Goal: Transaction & Acquisition: Purchase product/service

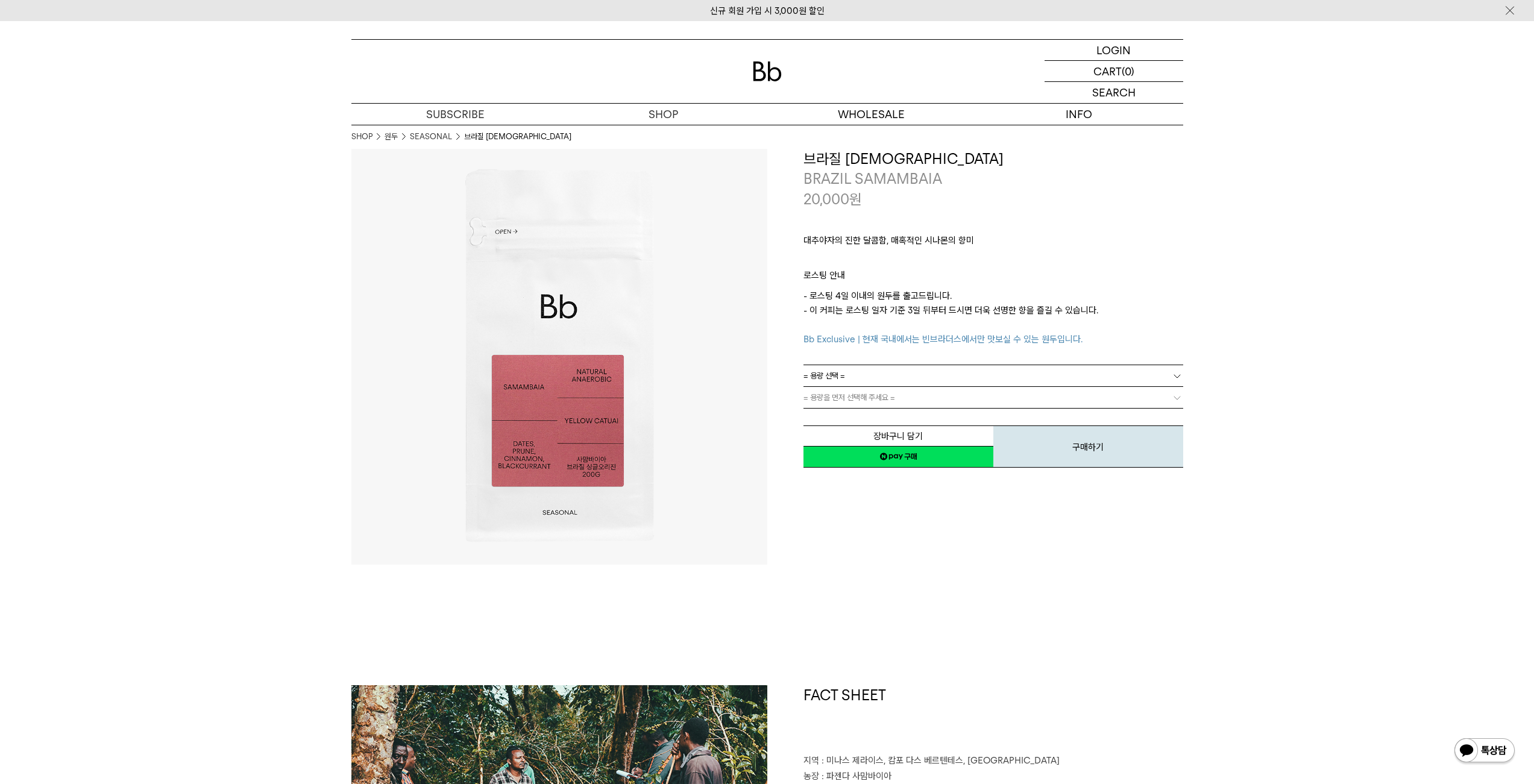
drag, startPoint x: 0, startPoint y: 0, endPoint x: 949, endPoint y: 305, distance: 996.8
click at [949, 305] on p "- 로스팅 4일 이내의 원두를 출고드립니다. - 이 커피는 로스팅 일자 기준 3일 뒤부터 드시면 더욱 선명한 향을 즐길 수 있습니다. Bb E…" at bounding box center [993, 317] width 379 height 58
click at [677, 134] on link "원두" at bounding box center [662, 135] width 208 height 20
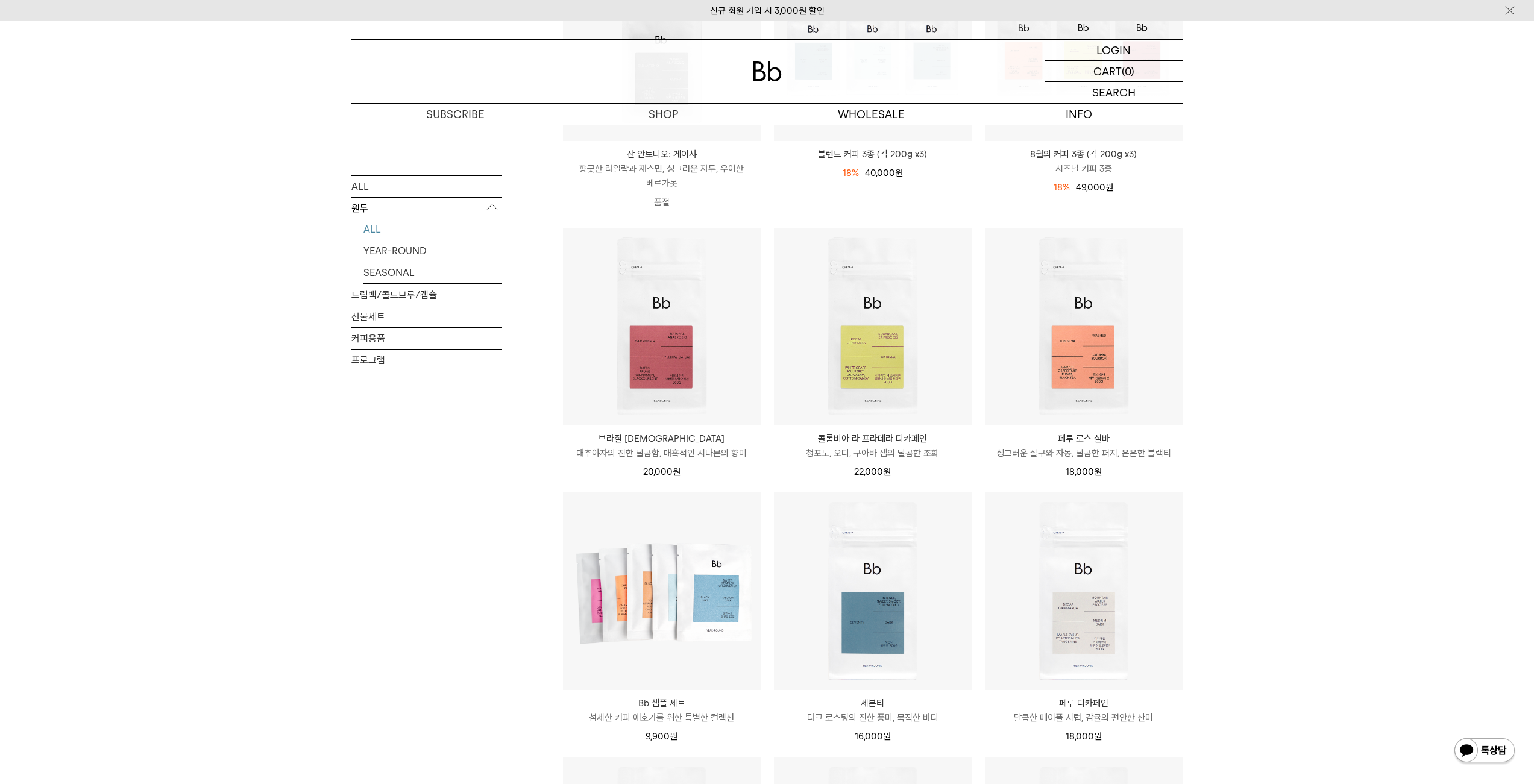
scroll to position [360, 0]
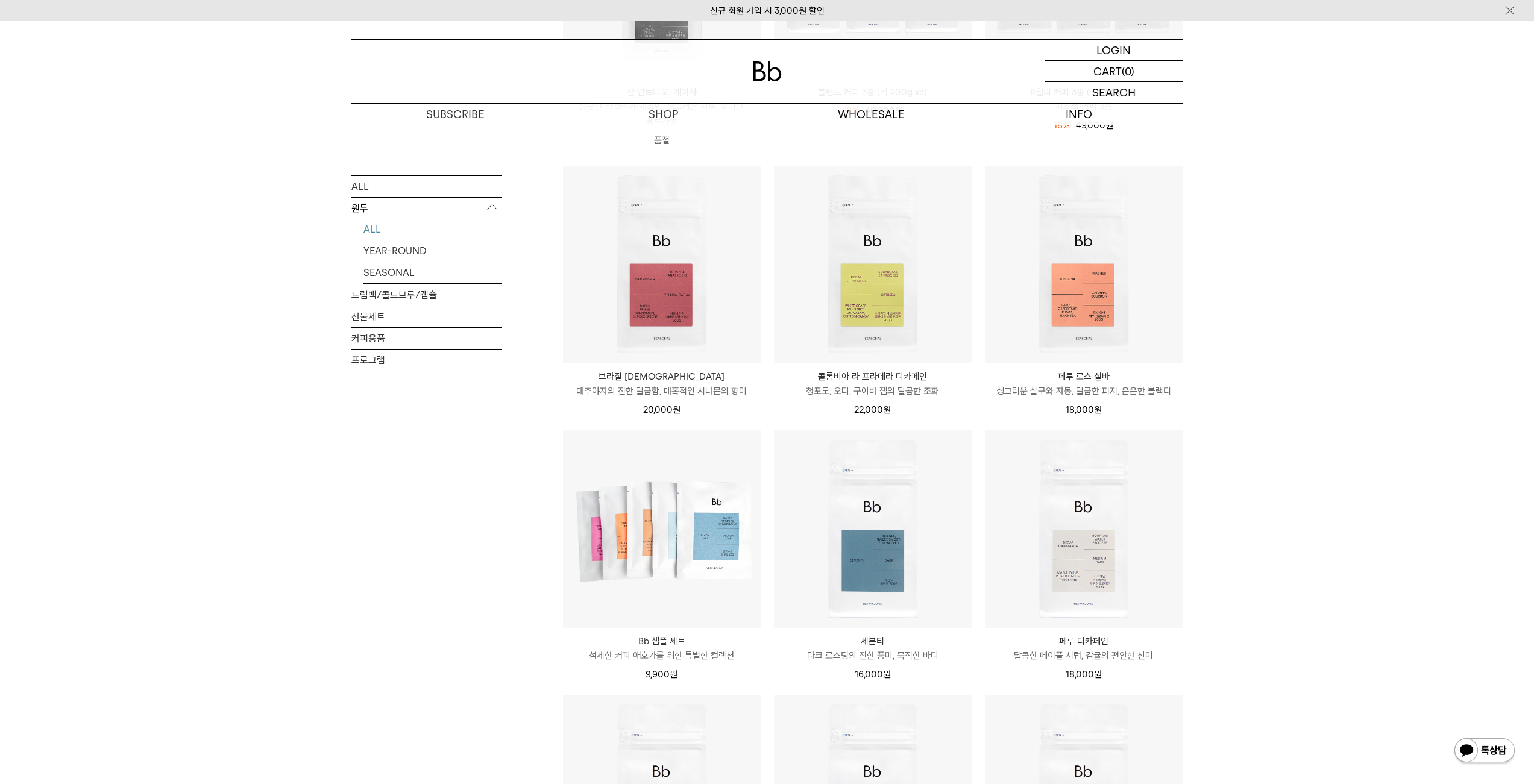
click at [765, 515] on li "Bb 샘플 세트 섬세한 커피 애호가를 위한 특별한 컬렉션 9,900 원" at bounding box center [661, 562] width 211 height 265
